Goal: Find specific page/section: Find specific page/section

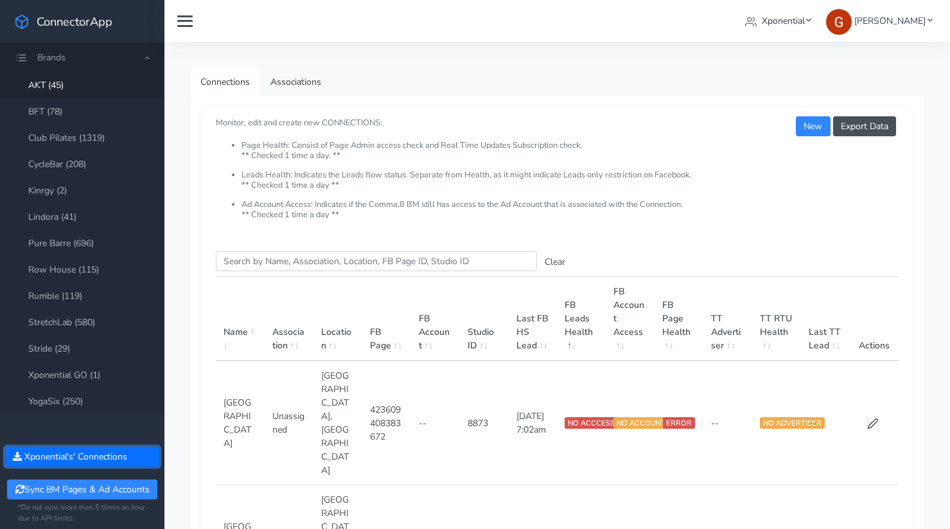
click at [110, 453] on button "Xponential 's' Connections" at bounding box center [82, 456] width 154 height 20
